Goal: Information Seeking & Learning: Learn about a topic

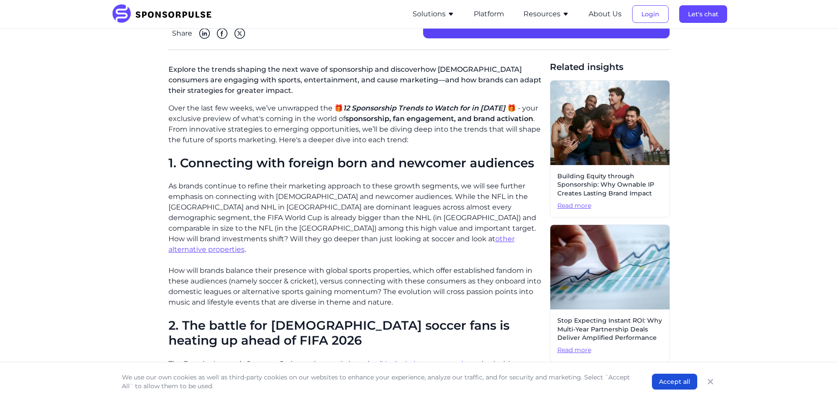
scroll to position [220, 0]
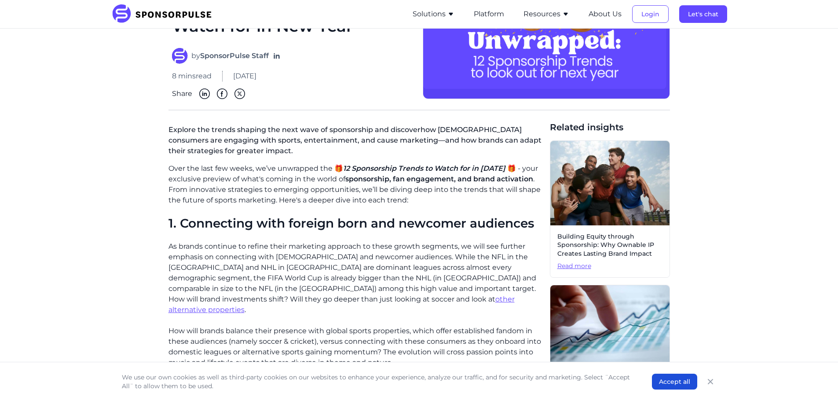
scroll to position [132, 0]
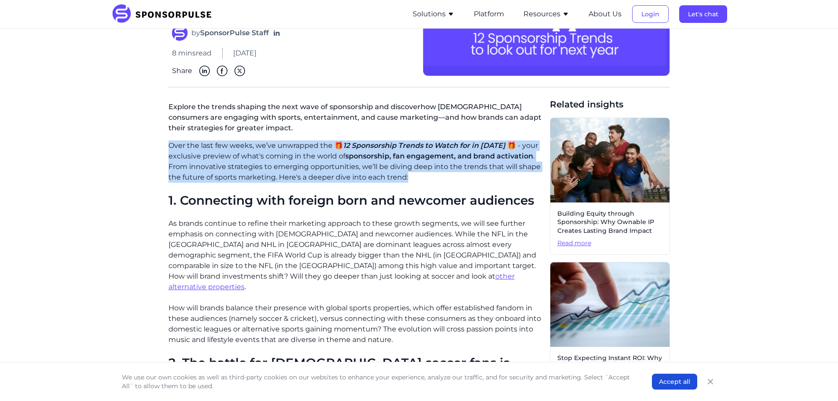
drag, startPoint x: 167, startPoint y: 143, endPoint x: 450, endPoint y: 177, distance: 284.9
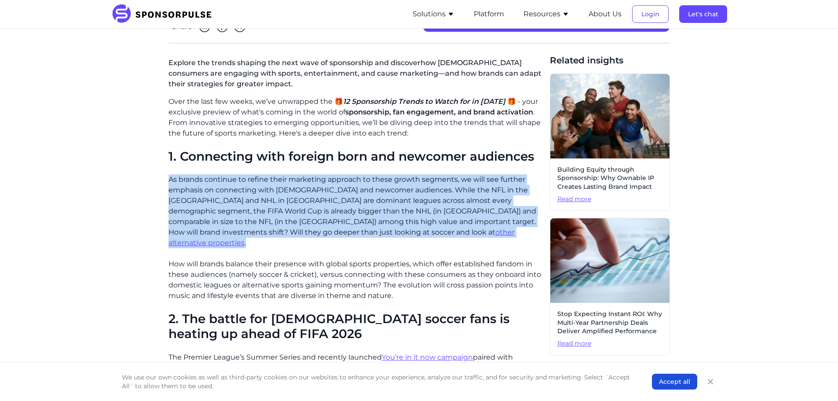
drag, startPoint x: 167, startPoint y: 179, endPoint x: 319, endPoint y: 232, distance: 160.8
click at [413, 223] on p "As brands continue to refine their marketing approach to these growth segments,…" at bounding box center [355, 211] width 374 height 74
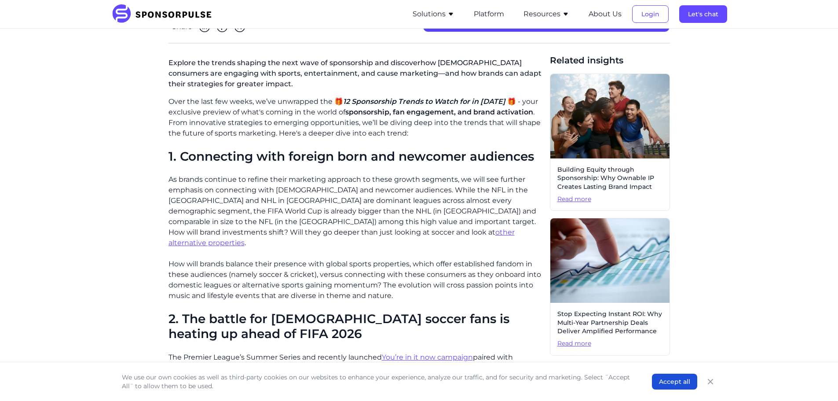
click at [413, 223] on p "As brands continue to refine their marketing approach to these growth segments,…" at bounding box center [355, 211] width 374 height 74
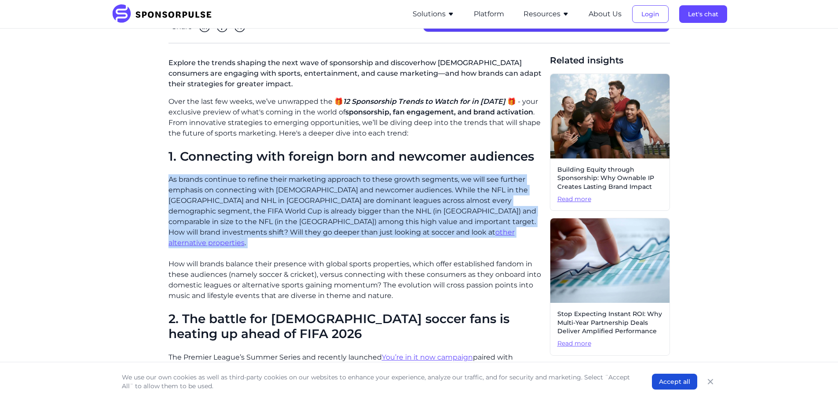
click at [413, 223] on p "As brands continue to refine their marketing approach to these growth segments,…" at bounding box center [355, 211] width 374 height 74
click at [373, 217] on p "As brands continue to refine their marketing approach to these growth segments,…" at bounding box center [355, 211] width 374 height 74
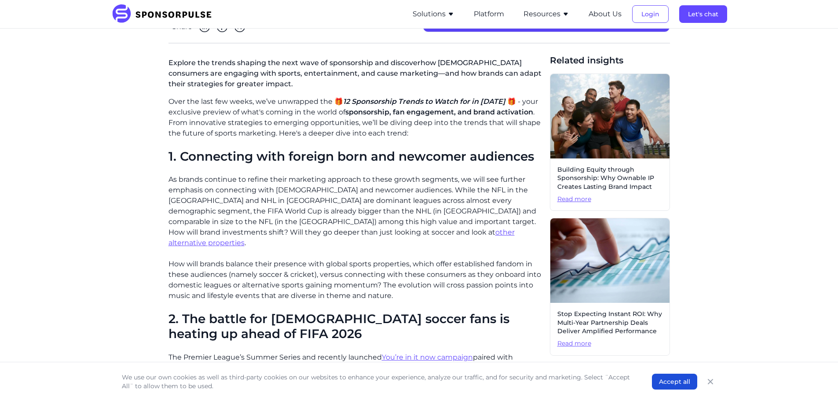
scroll to position [220, 0]
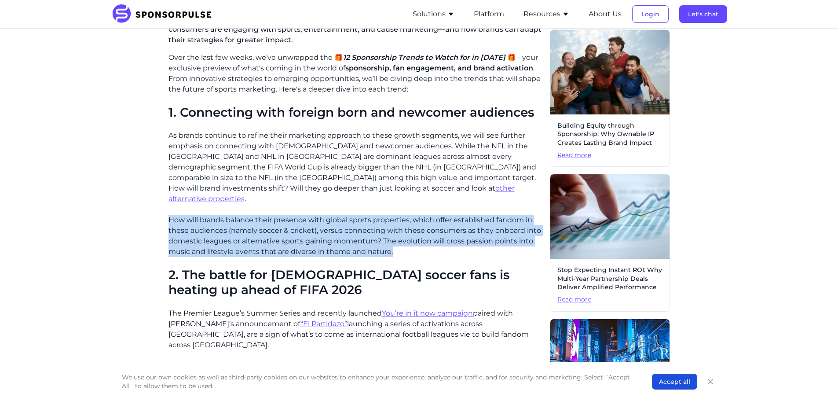
drag, startPoint x: 170, startPoint y: 206, endPoint x: 403, endPoint y: 240, distance: 235.2
click at [403, 240] on p "How will brands balance their presence with global sports properties, which off…" at bounding box center [355, 236] width 374 height 42
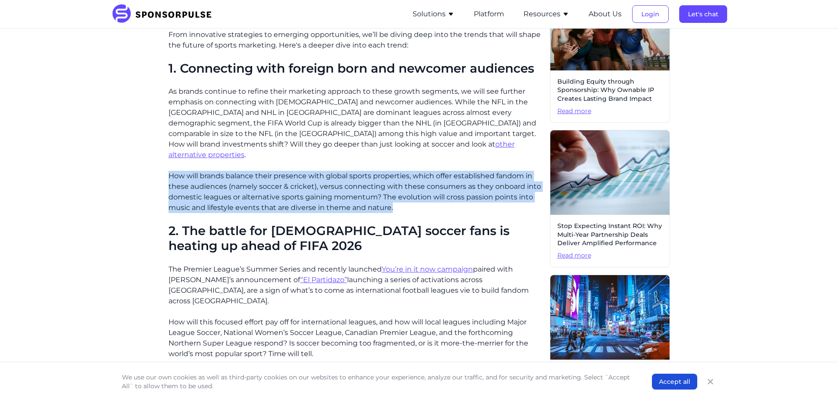
click at [253, 171] on p "How will brands balance their presence with global sports properties, which off…" at bounding box center [355, 192] width 374 height 42
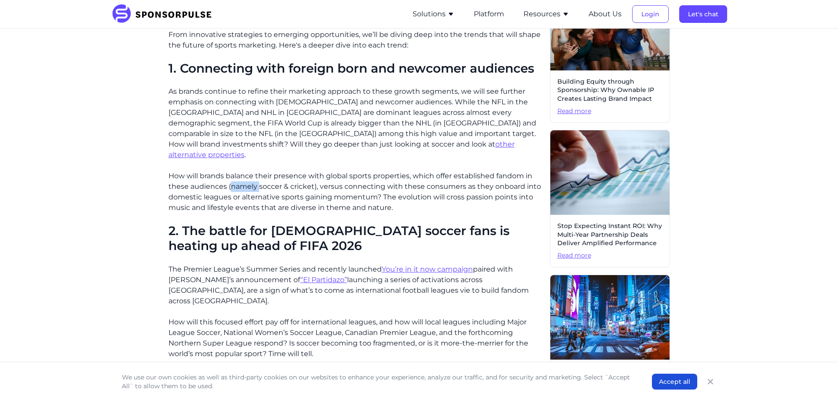
click at [253, 171] on p "How will brands balance their presence with global sports properties, which off…" at bounding box center [355, 192] width 374 height 42
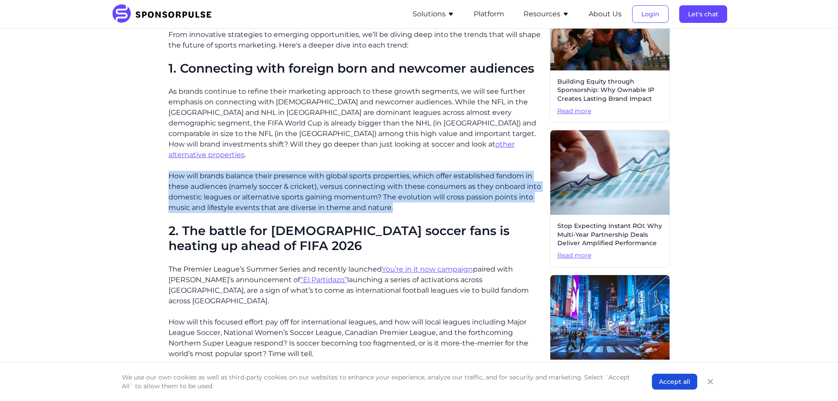
click at [253, 171] on p "How will brands balance their presence with global sports properties, which off…" at bounding box center [355, 192] width 374 height 42
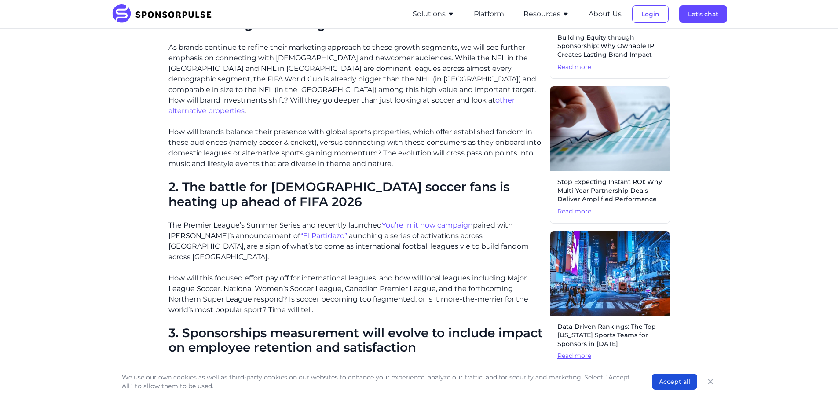
click at [183, 220] on p "The Premier League’s Summer Series and recently launched You’re in it now campa…" at bounding box center [355, 241] width 374 height 42
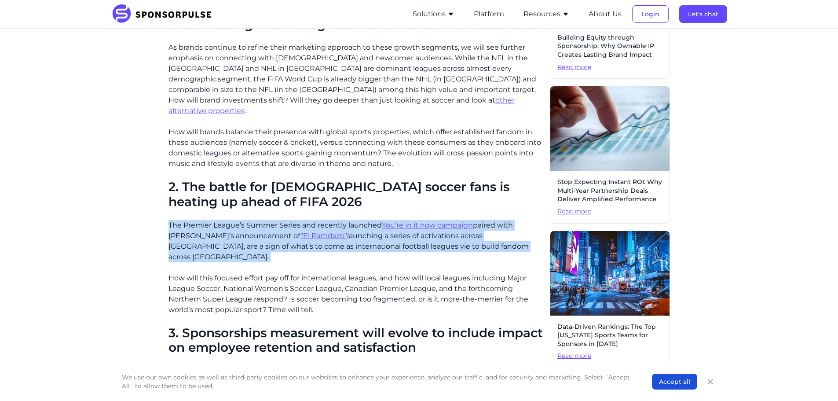
click at [183, 220] on p "The Premier League’s Summer Series and recently launched You’re in it now campa…" at bounding box center [355, 241] width 374 height 42
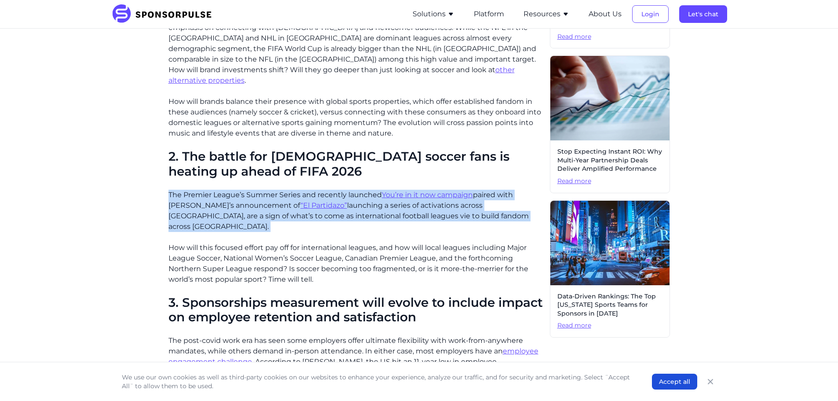
scroll to position [352, 0]
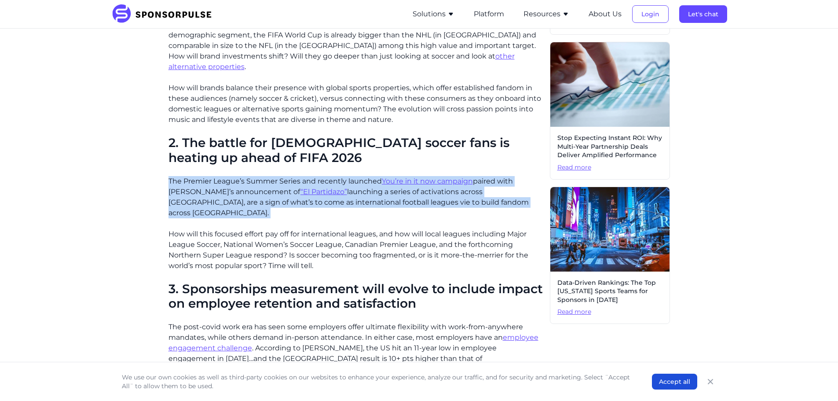
click at [206, 179] on p "The Premier League’s Summer Series and recently launched You’re in it now campa…" at bounding box center [355, 197] width 374 height 42
drag, startPoint x: 171, startPoint y: 169, endPoint x: 479, endPoint y: 199, distance: 309.4
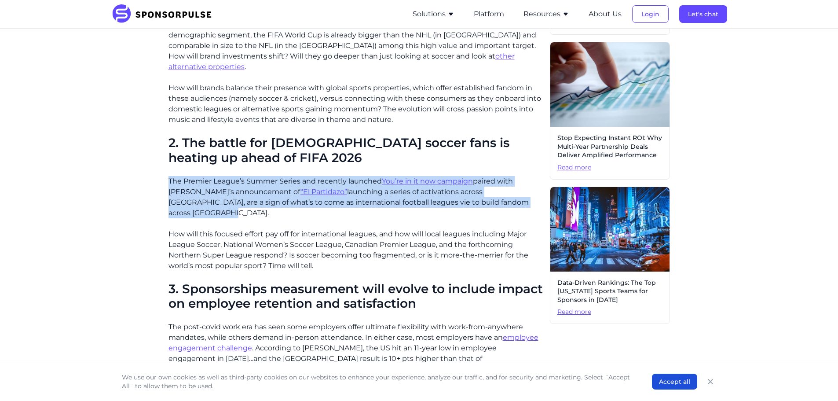
drag, startPoint x: 501, startPoint y: 193, endPoint x: 130, endPoint y: 172, distance: 371.8
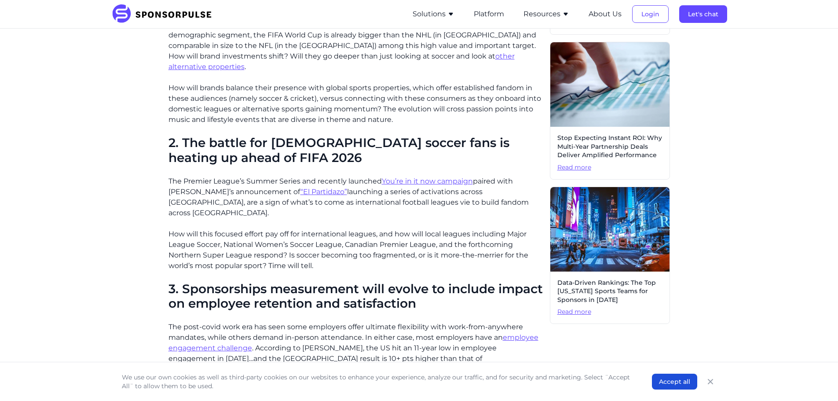
click at [269, 229] on p "How will this focused effort pay off for international leagues, and how will lo…" at bounding box center [355, 250] width 374 height 42
click at [249, 229] on p "How will this focused effort pay off for international leagues, and how will lo…" at bounding box center [355, 250] width 374 height 42
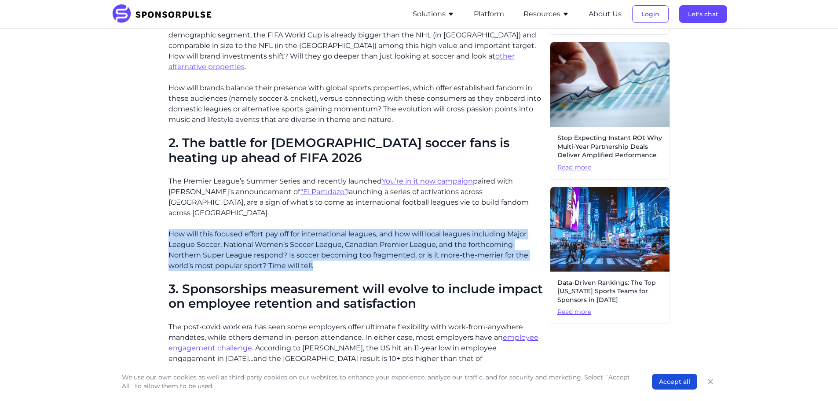
click at [249, 229] on p "How will this focused effort pay off for international leagues, and how will lo…" at bounding box center [355, 250] width 374 height 42
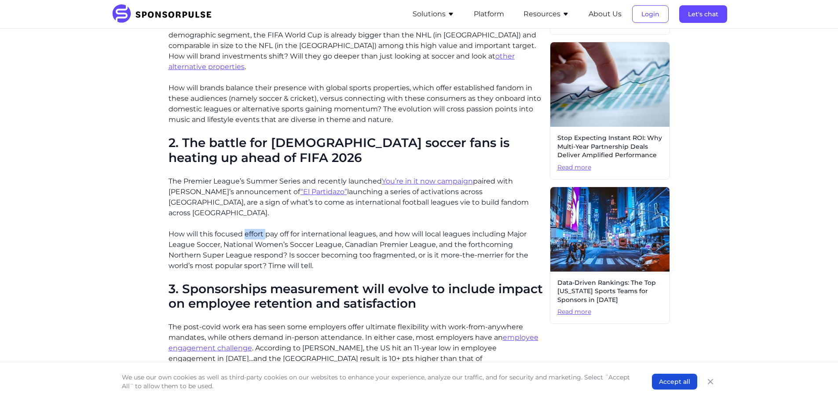
click at [249, 229] on p "How will this focused effort pay off for international leagues, and how will lo…" at bounding box center [355, 250] width 374 height 42
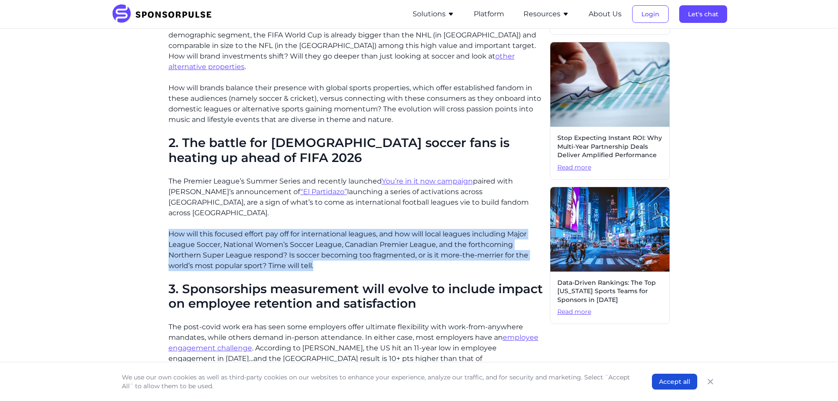
click at [249, 229] on p "How will this focused effort pay off for international leagues, and how will lo…" at bounding box center [355, 250] width 374 height 42
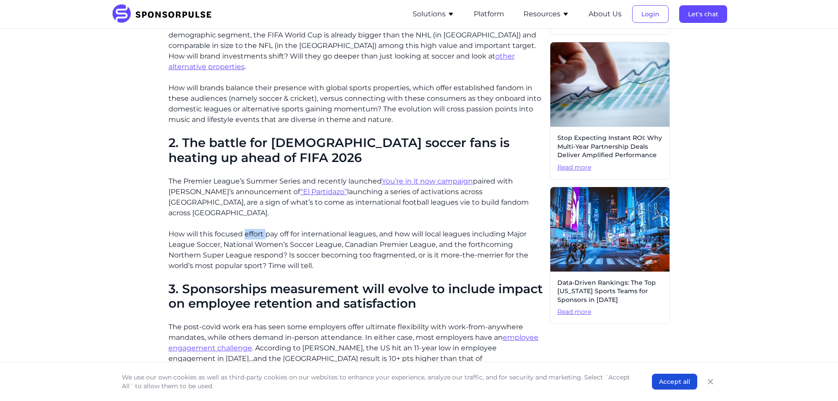
click at [249, 229] on p "How will this focused effort pay off for international leagues, and how will lo…" at bounding box center [355, 250] width 374 height 42
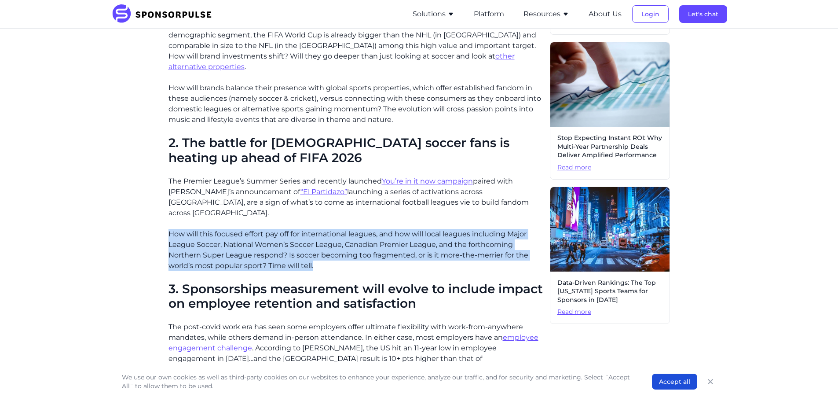
click at [249, 229] on p "How will this focused effort pay off for international leagues, and how will lo…" at bounding box center [355, 250] width 374 height 42
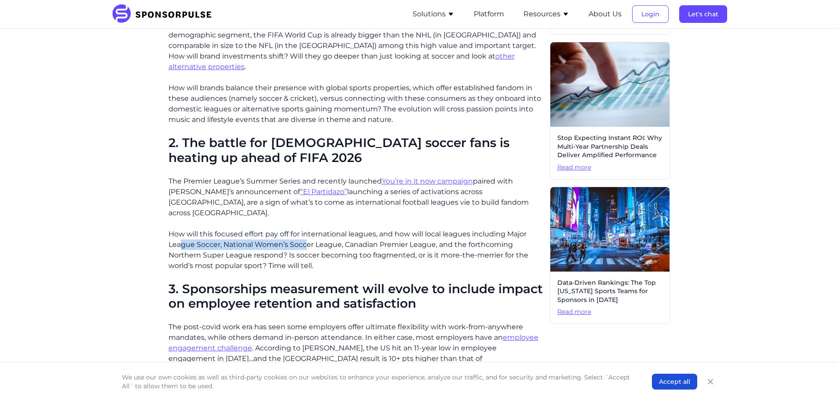
drag, startPoint x: 182, startPoint y: 224, endPoint x: 329, endPoint y: 230, distance: 147.1
click at [322, 229] on p "How will this focused effort pay off for international leagues, and how will lo…" at bounding box center [355, 250] width 374 height 42
click at [332, 230] on p "How will this focused effort pay off for international leagues, and how will lo…" at bounding box center [355, 250] width 374 height 42
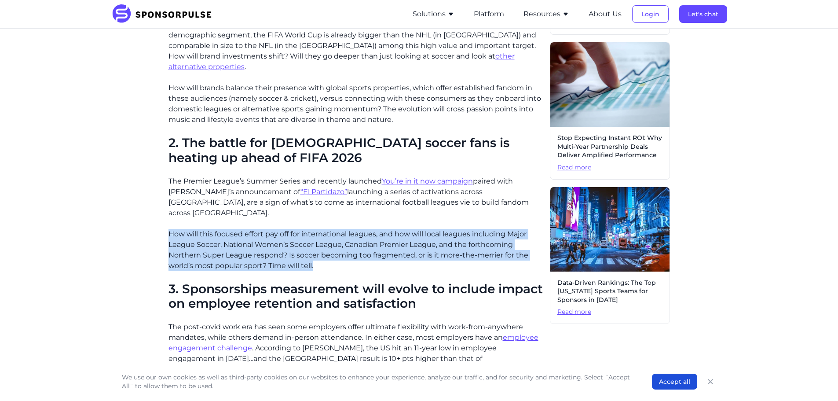
click at [332, 230] on p "How will this focused effort pay off for international leagues, and how will lo…" at bounding box center [355, 250] width 374 height 42
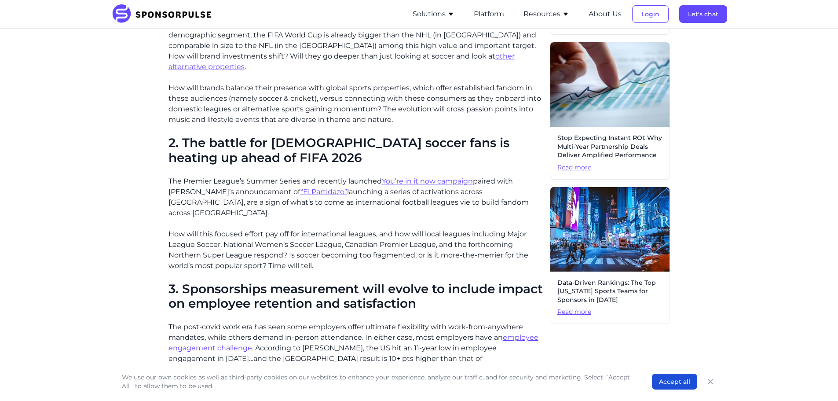
click at [207, 182] on p "The Premier League’s Summer Series and recently launched You’re in it now campa…" at bounding box center [355, 197] width 374 height 42
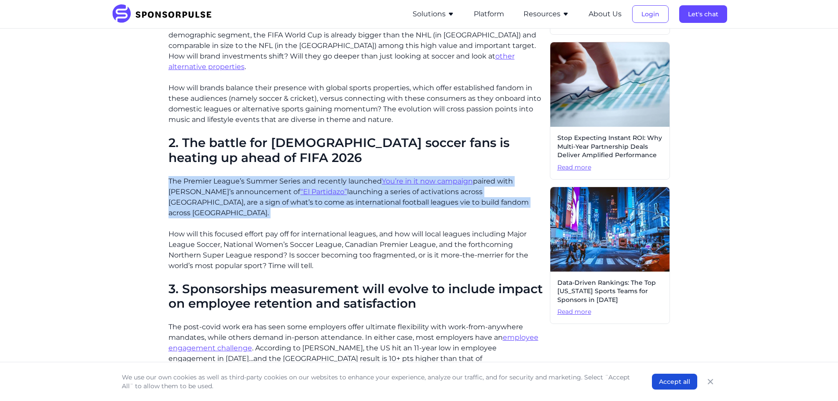
click at [207, 182] on p "The Premier League’s Summer Series and recently launched You’re in it now campa…" at bounding box center [355, 197] width 374 height 42
drag, startPoint x: 188, startPoint y: 175, endPoint x: 494, endPoint y: 195, distance: 306.9
click at [494, 195] on p "The Premier League’s Summer Series and recently launched You’re in it now campa…" at bounding box center [355, 197] width 374 height 42
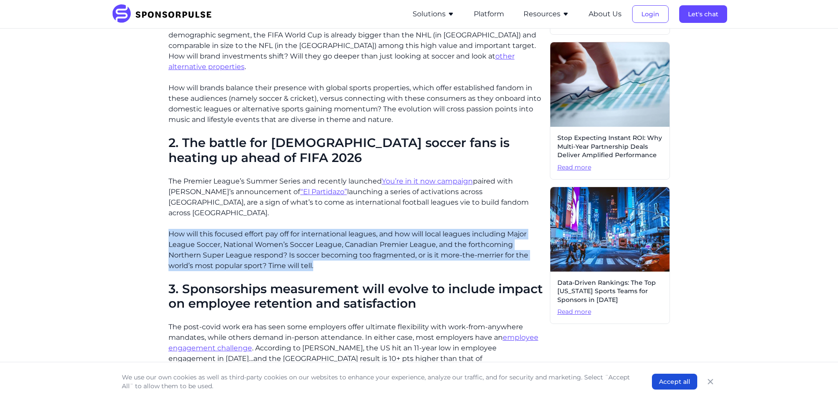
drag, startPoint x: 165, startPoint y: 210, endPoint x: 332, endPoint y: 245, distance: 169.8
click at [332, 245] on p "How will this focused effort pay off for international leagues, and how will lo…" at bounding box center [355, 250] width 374 height 42
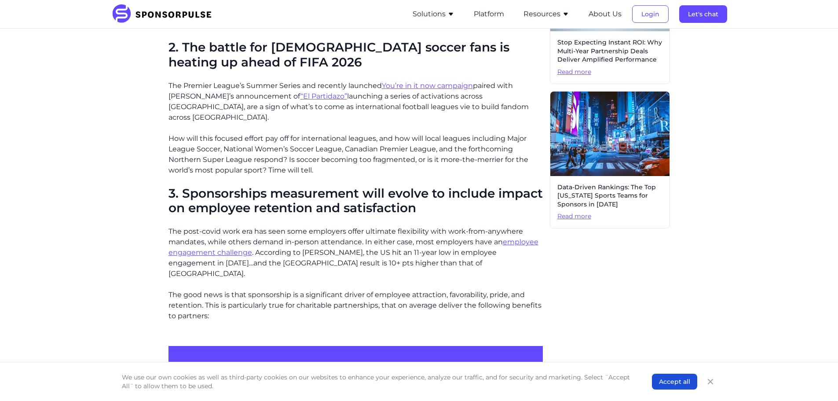
scroll to position [484, 0]
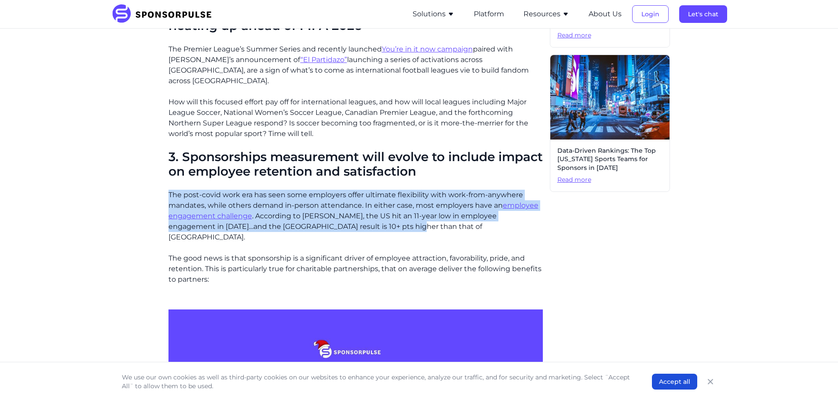
drag, startPoint x: 165, startPoint y: 176, endPoint x: 383, endPoint y: 212, distance: 220.6
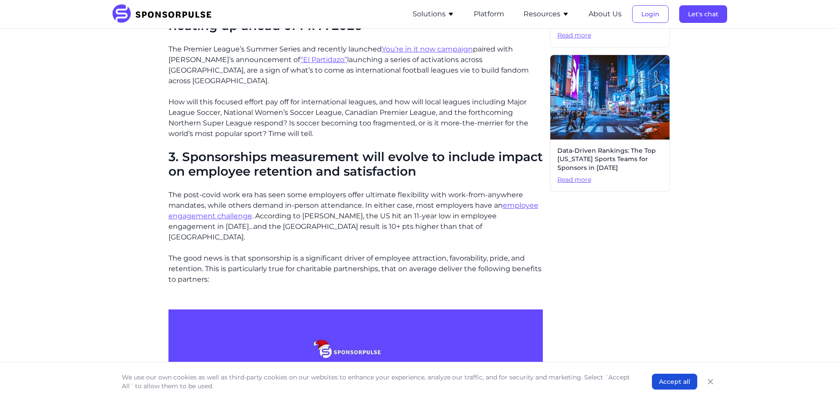
click at [222, 253] on p "The good news is that sponsorship is a significant driver of employee attractio…" at bounding box center [355, 269] width 374 height 32
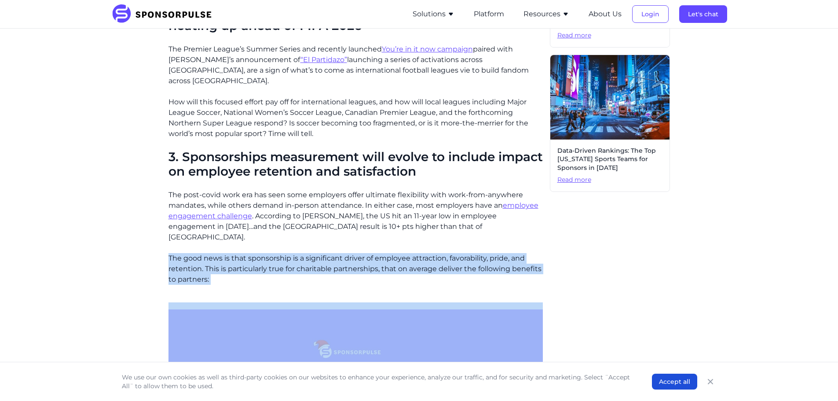
click at [222, 253] on p "The good news is that sponsorship is a significant driver of employee attractio…" at bounding box center [355, 269] width 374 height 32
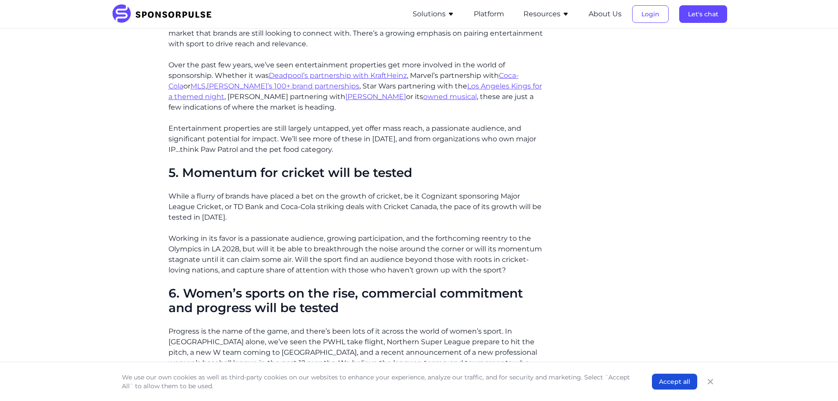
scroll to position [1276, 0]
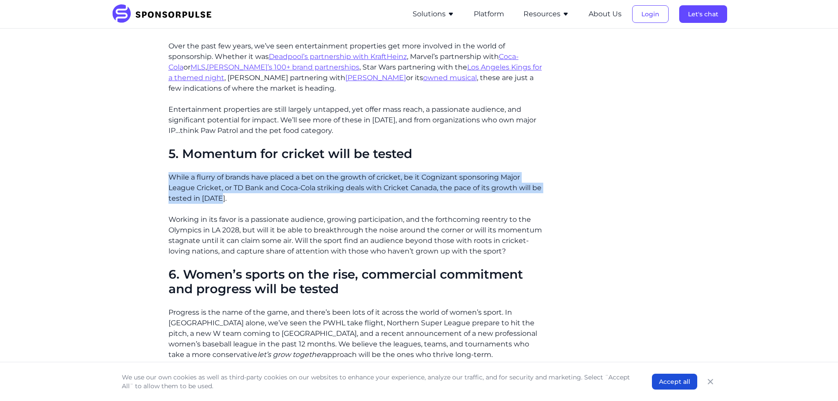
drag, startPoint x: 166, startPoint y: 141, endPoint x: 262, endPoint y: 165, distance: 98.6
click at [262, 165] on div "Home Insights 2025 Unwrapped: 12 Sponsorship Trends to Watch for in New Year Bl…" at bounding box center [419, 274] width 602 height 3028
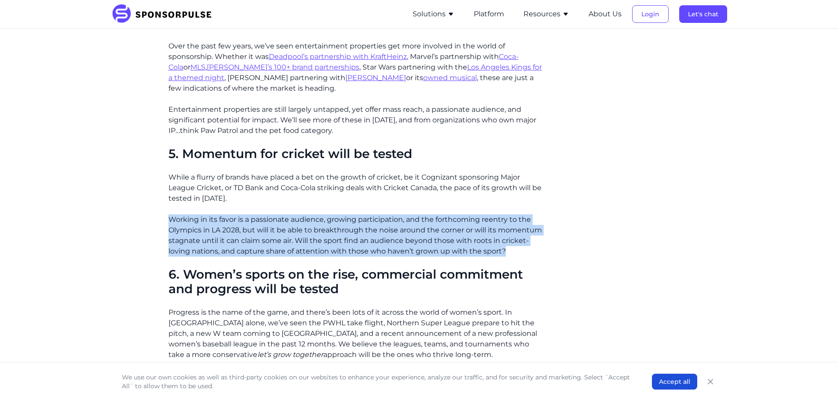
drag, startPoint x: 205, startPoint y: 186, endPoint x: 522, endPoint y: 219, distance: 318.4
click at [522, 219] on div "Home Insights 2025 Unwrapped: 12 Sponsorship Trends to Watch for in New Year Bl…" at bounding box center [419, 274] width 602 height 3028
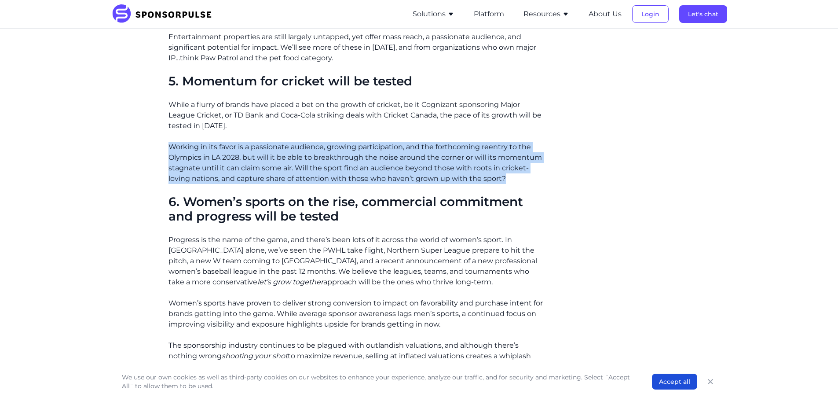
scroll to position [1364, 0]
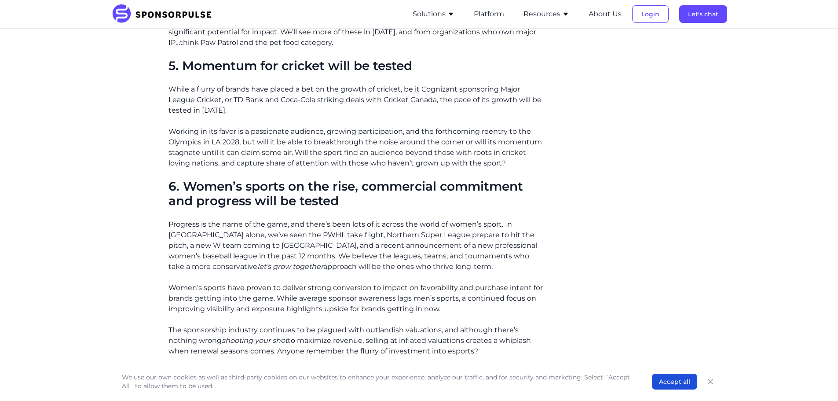
click at [191, 219] on p "Progress is the name of the game, and there’s been lots of it across the world …" at bounding box center [355, 245] width 374 height 53
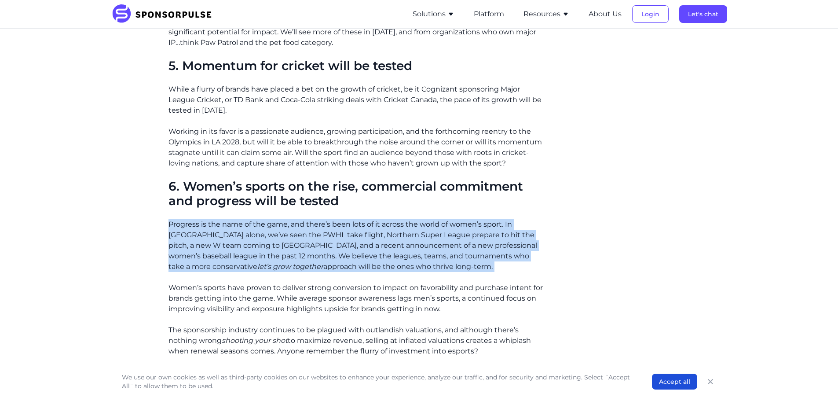
click at [191, 219] on p "Progress is the name of the game, and there’s been lots of it across the world …" at bounding box center [355, 245] width 374 height 53
drag, startPoint x: 207, startPoint y: 194, endPoint x: 392, endPoint y: 238, distance: 190.1
click at [392, 238] on p "Progress is the name of the game, and there’s been lots of it across the world …" at bounding box center [355, 245] width 374 height 53
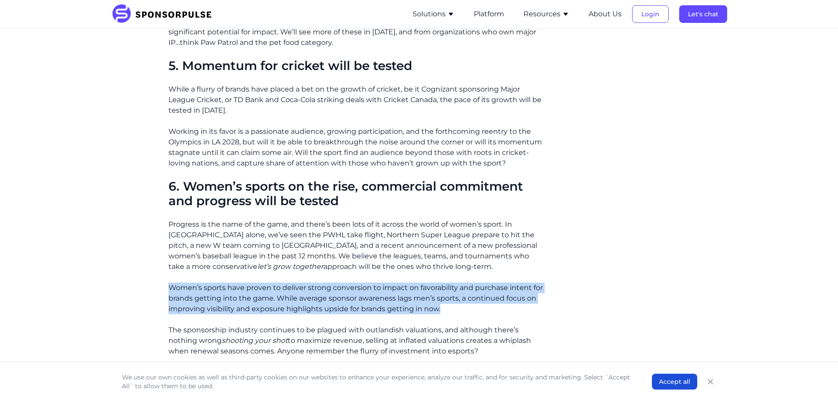
drag, startPoint x: 170, startPoint y: 257, endPoint x: 492, endPoint y: 283, distance: 323.0
click at [492, 283] on div "Over the last few weeks, we’ve unwrapped the 🎁 12 Sponsorship Trends to Watch f…" at bounding box center [355, 297] width 374 height 2777
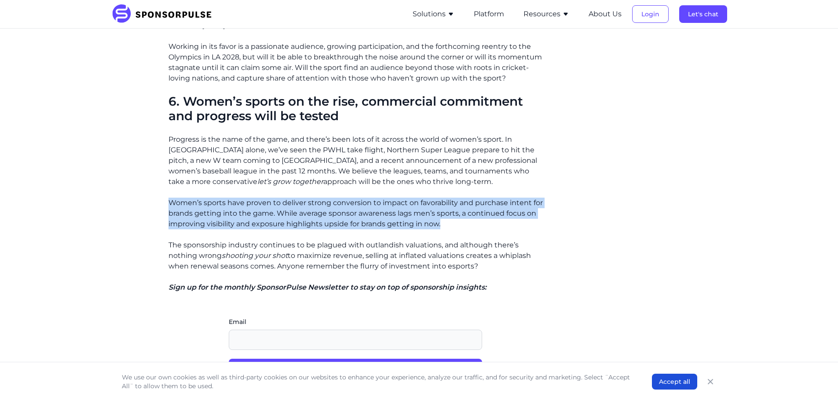
scroll to position [1452, 0]
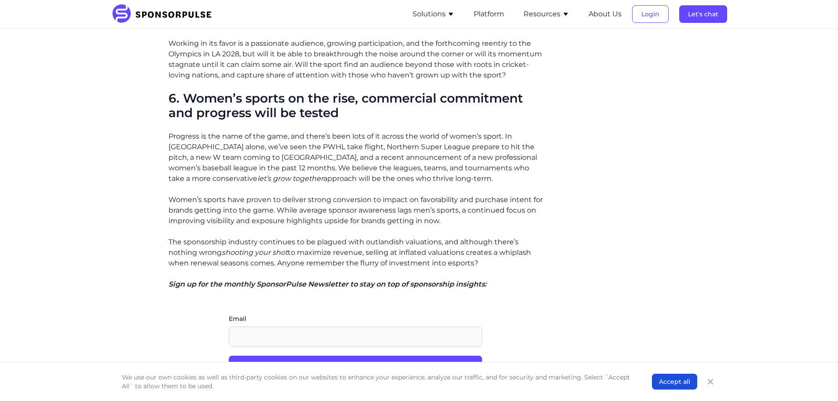
click at [276, 237] on p "The sponsorship industry continues to be plagued with outlandish valuations, an…" at bounding box center [355, 253] width 374 height 32
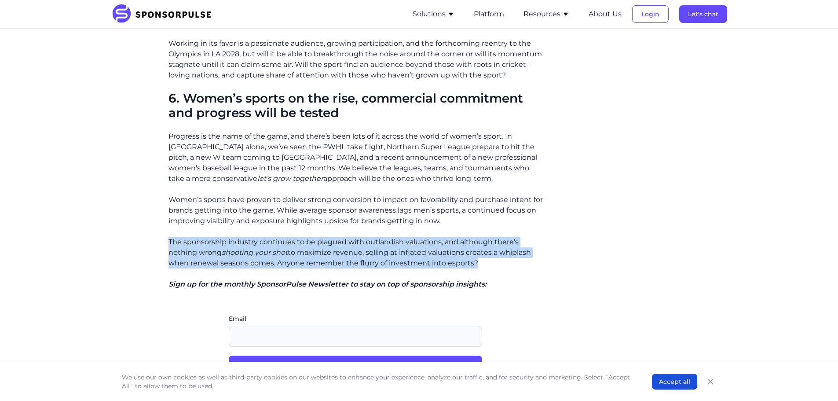
click at [276, 237] on p "The sponsorship industry continues to be plagued with outlandish valuations, an…" at bounding box center [355, 253] width 374 height 32
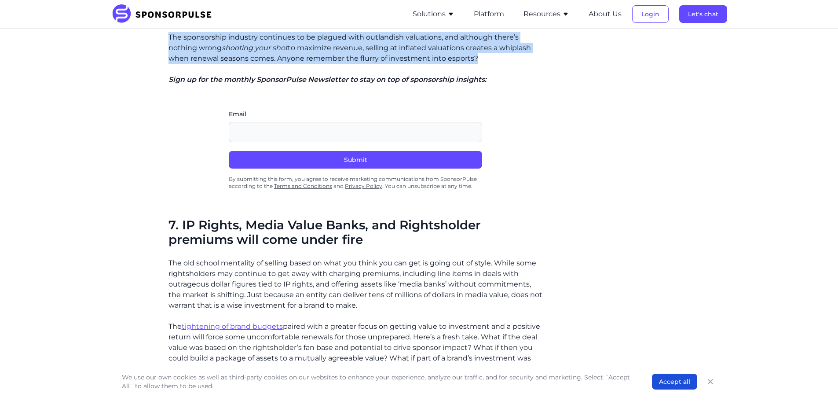
scroll to position [1672, 0]
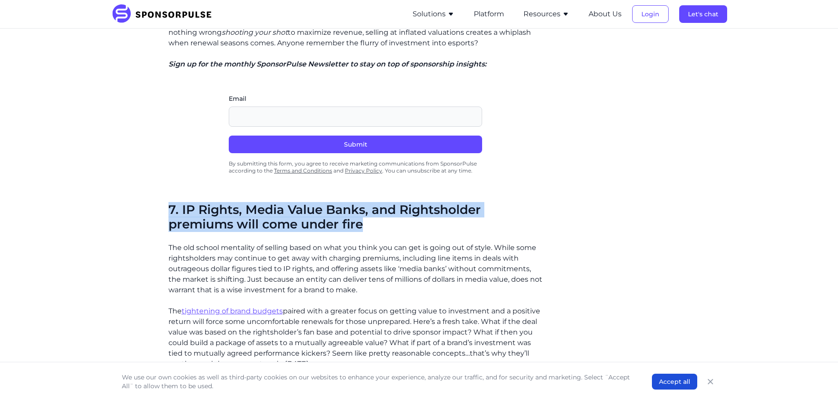
drag, startPoint x: 170, startPoint y: 180, endPoint x: 390, endPoint y: 191, distance: 220.2
click at [390, 202] on h2 "7. IP Rights, Media Value Banks, and Rightsholder premiums will come under fire" at bounding box center [355, 216] width 374 height 29
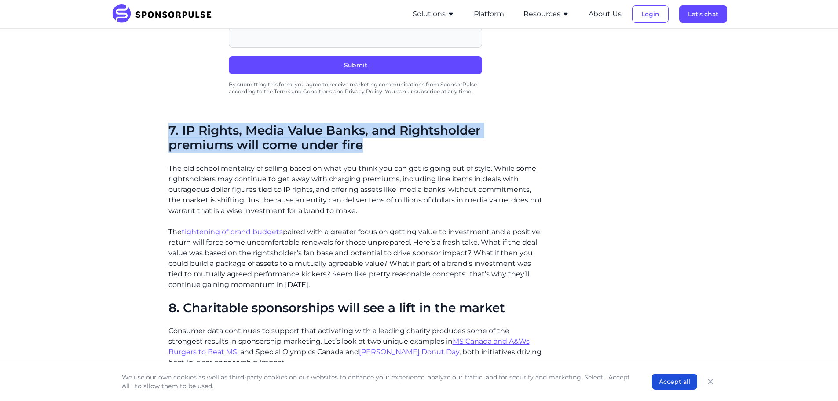
scroll to position [1760, 0]
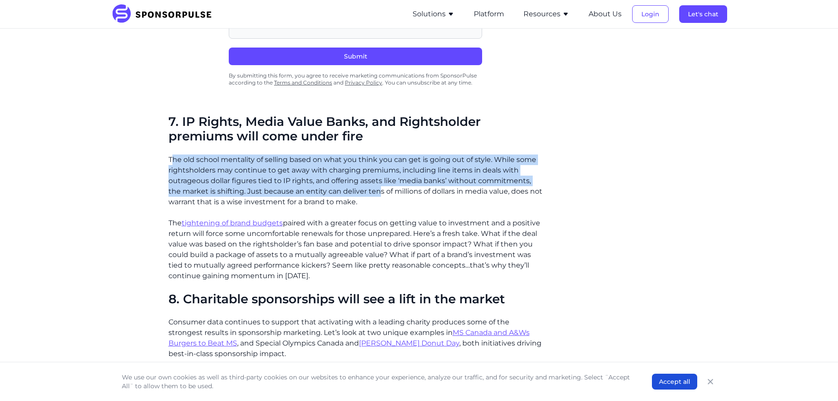
drag, startPoint x: 172, startPoint y: 130, endPoint x: 379, endPoint y: 156, distance: 208.9
click at [379, 156] on p "The old school mentality of selling based on what you think you can get is goin…" at bounding box center [355, 180] width 374 height 53
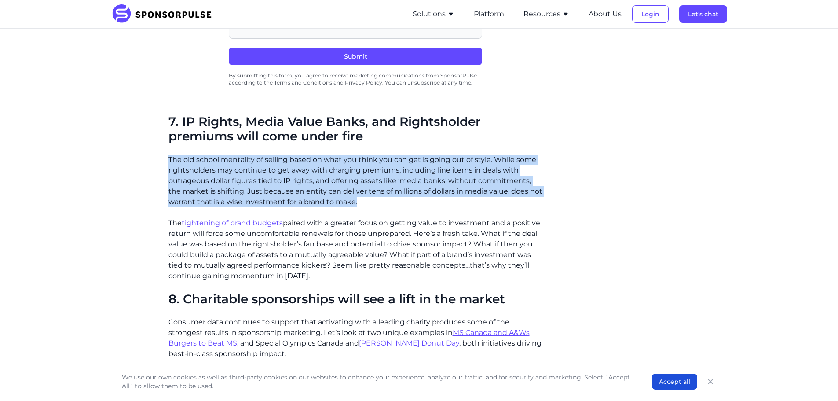
drag, startPoint x: 384, startPoint y: 169, endPoint x: 153, endPoint y: 122, distance: 235.2
click at [309, 165] on p "The old school mentality of selling based on what you think you can get is goin…" at bounding box center [355, 180] width 374 height 53
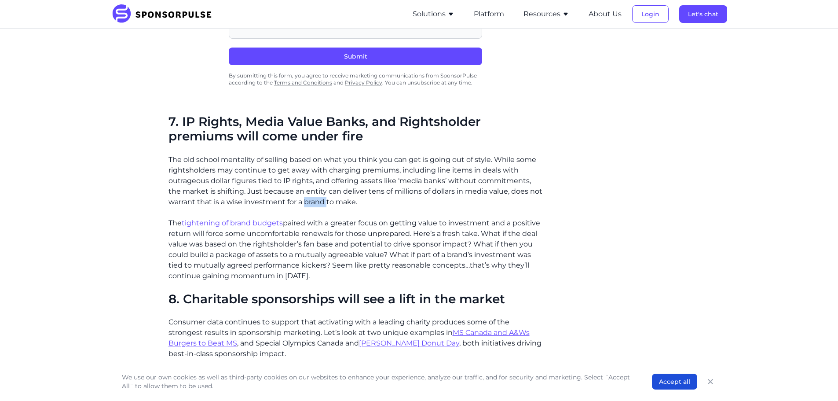
click at [309, 165] on p "The old school mentality of selling based on what you think you can get is goin…" at bounding box center [355, 180] width 374 height 53
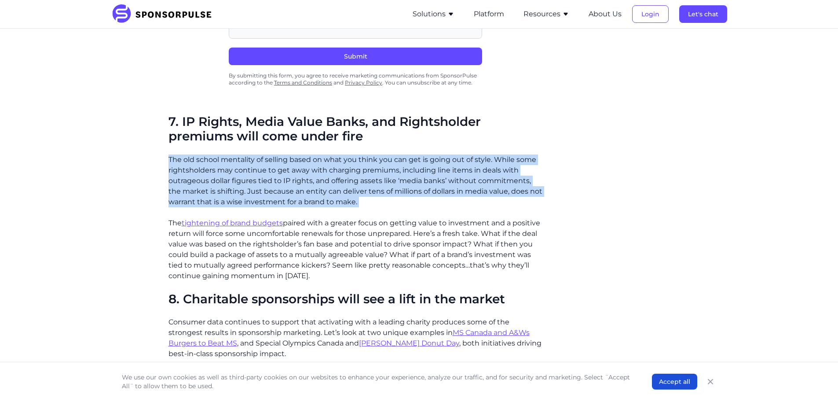
click at [309, 165] on p "The old school mentality of selling based on what you think you can get is goin…" at bounding box center [355, 180] width 374 height 53
click at [311, 154] on p "The old school mentality of selling based on what you think you can get is goin…" at bounding box center [355, 180] width 374 height 53
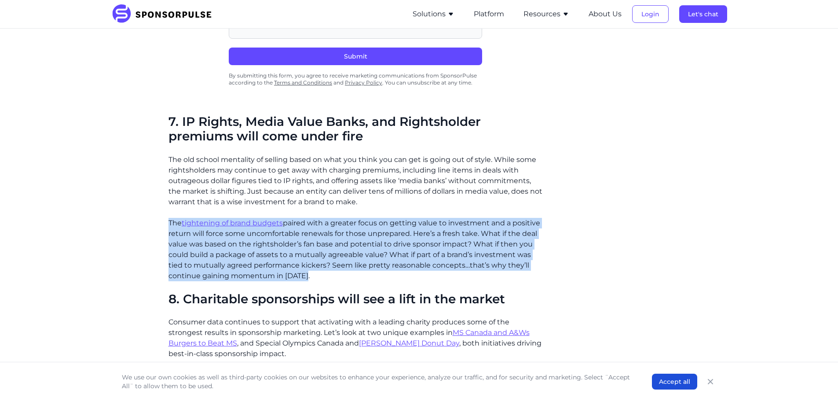
drag, startPoint x: 163, startPoint y: 191, endPoint x: 442, endPoint y: 243, distance: 283.8
click at [371, 218] on p "The tightening of brand budgets paired with a greater focus on getting value to…" at bounding box center [355, 249] width 374 height 63
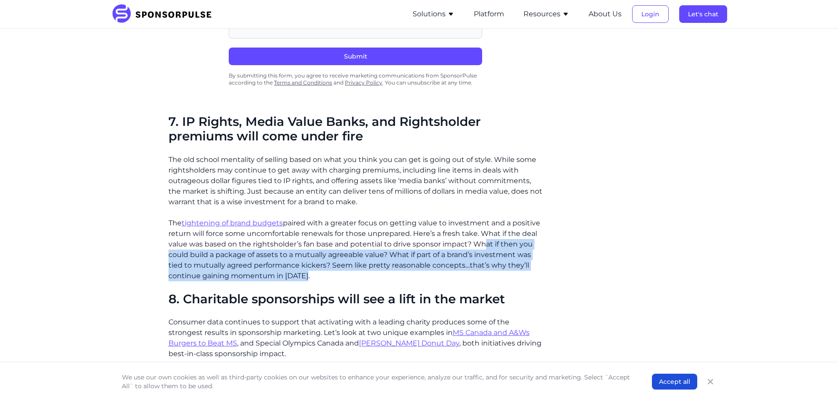
drag, startPoint x: 478, startPoint y: 211, endPoint x: 470, endPoint y: 247, distance: 36.9
click at [470, 247] on p "The tightening of brand budgets paired with a greater focus on getting value to…" at bounding box center [355, 249] width 374 height 63
